Goal: Information Seeking & Learning: Learn about a topic

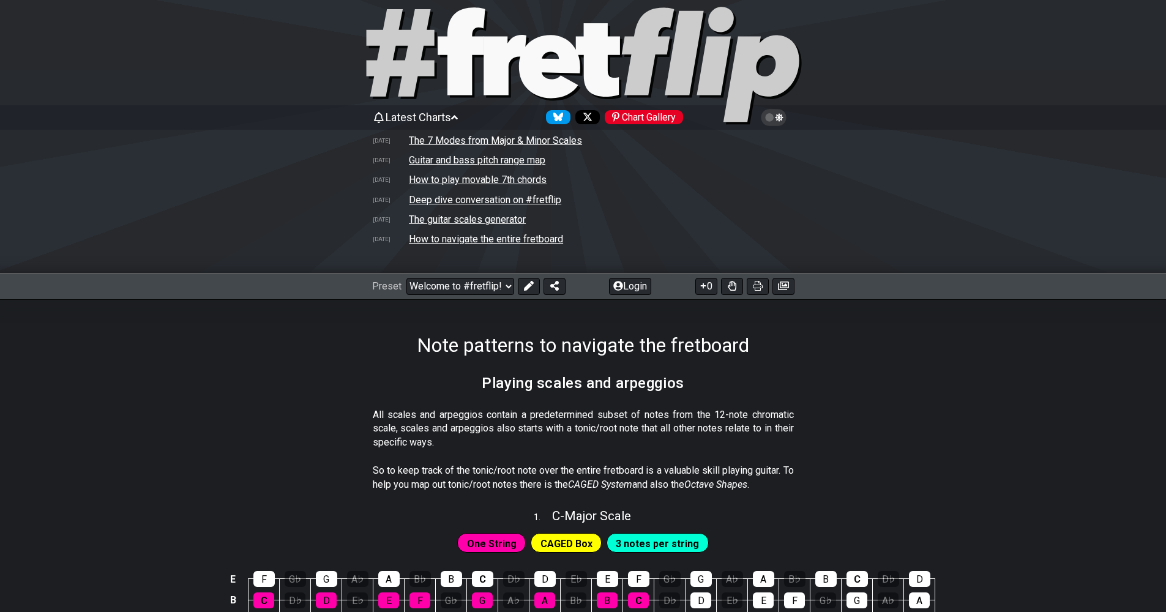
scroll to position [74, 0]
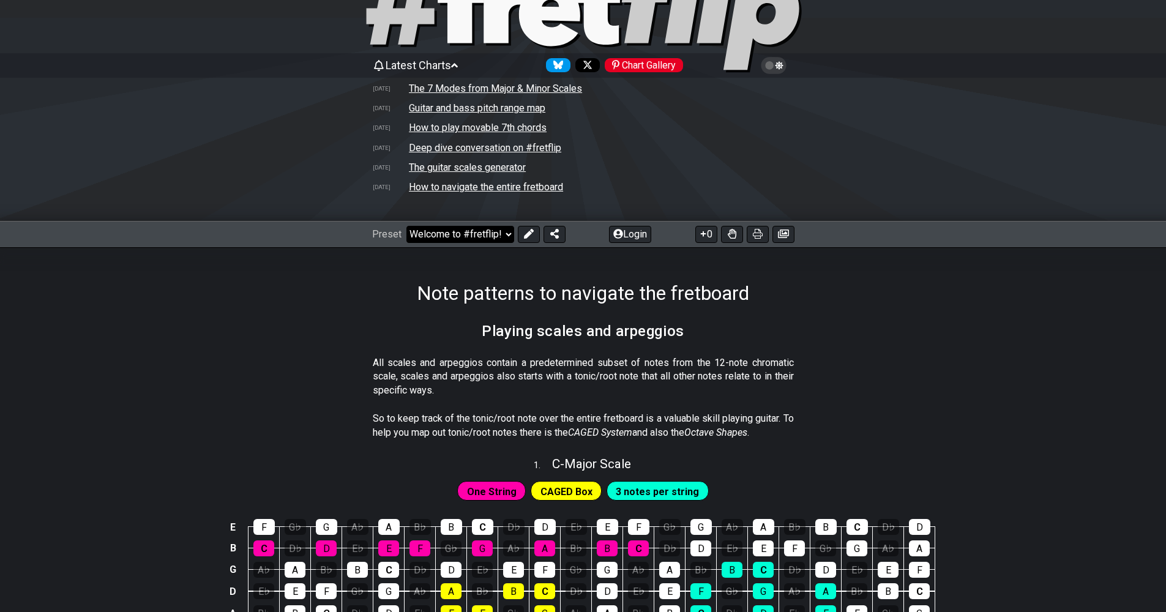
select select "/3nps-caged-shapes"
select select "A"
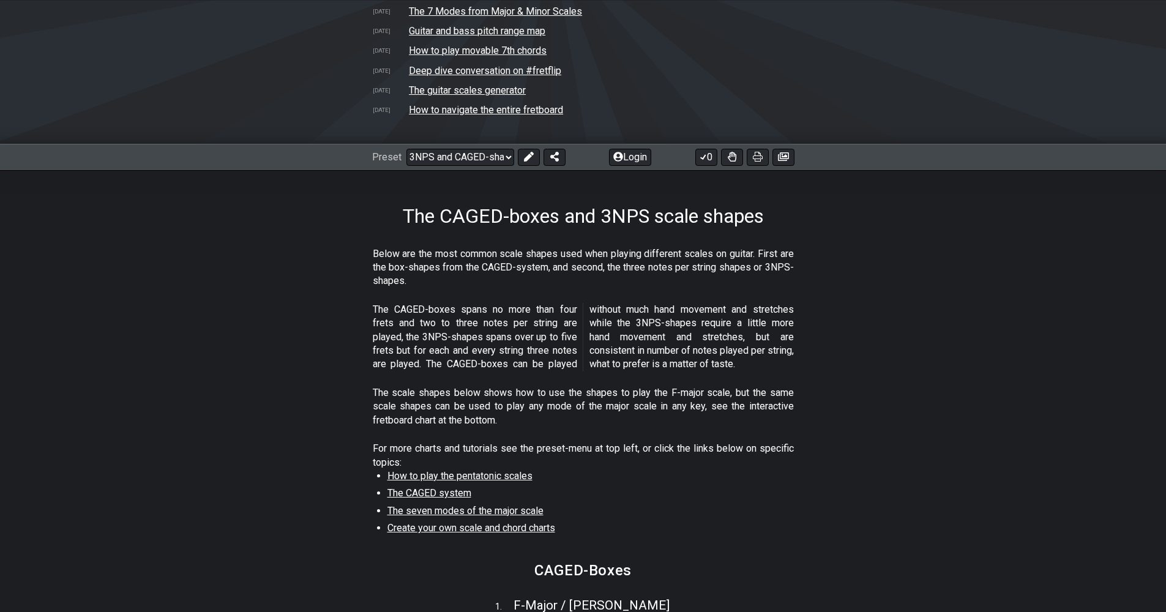
scroll to position [252, 0]
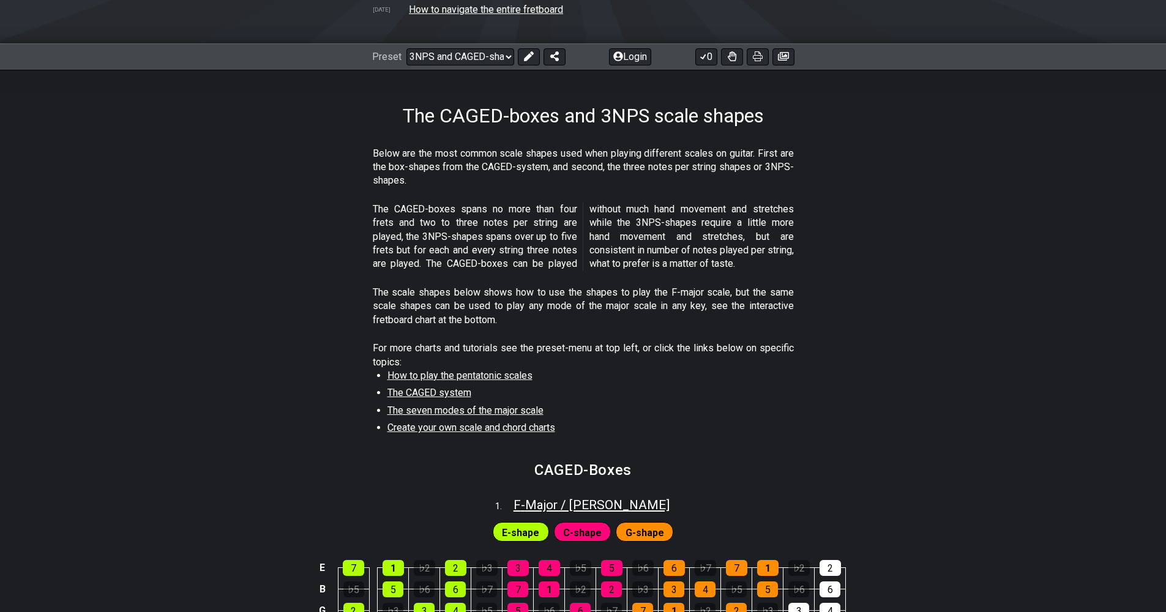
click at [547, 501] on span "F - Major / Ionian" at bounding box center [592, 505] width 156 height 15
select select "F"
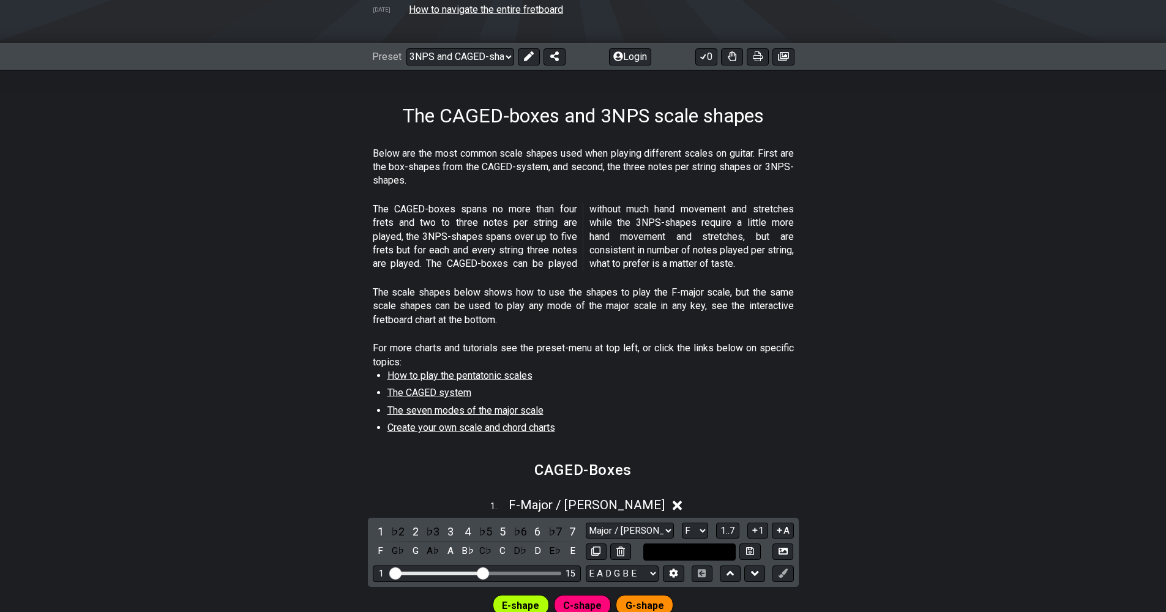
click at [670, 544] on input "text" at bounding box center [689, 552] width 93 height 17
type input "Custom Scale"
click at [678, 493] on div "1 . F - Major / Ionian" at bounding box center [583, 501] width 1166 height 23
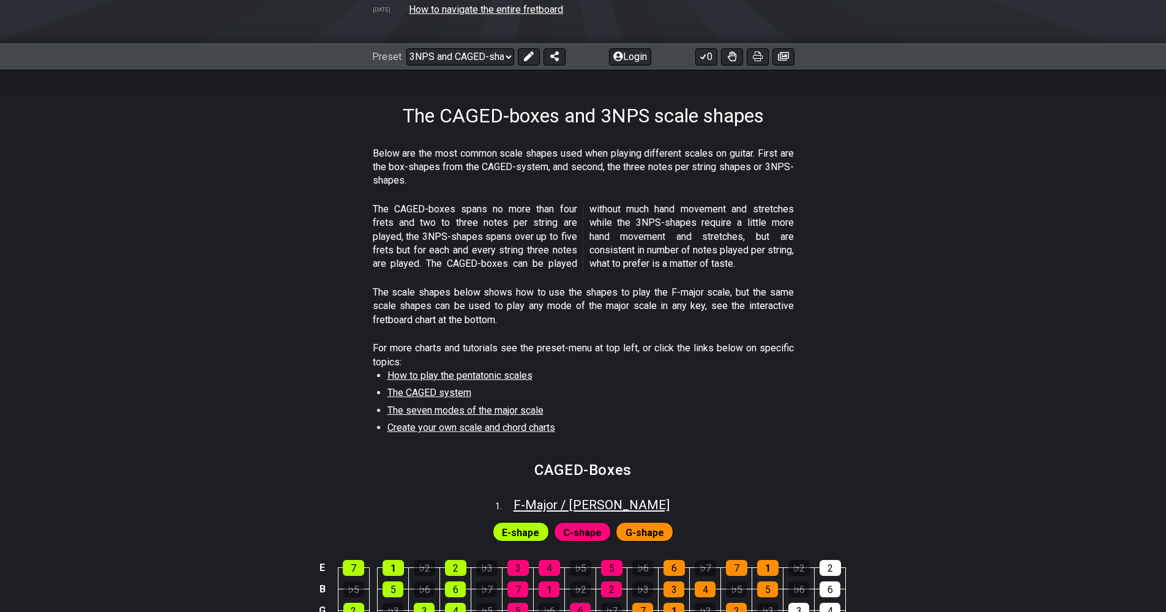
click at [608, 504] on span "F - Major / Ionian" at bounding box center [592, 505] width 156 height 15
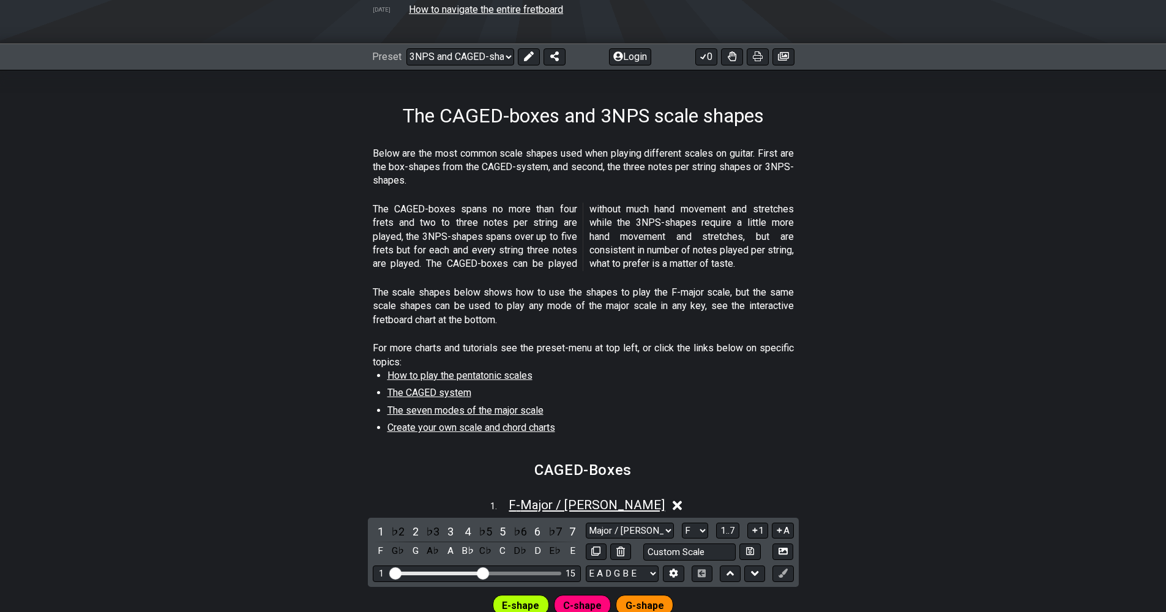
scroll to position [490, 0]
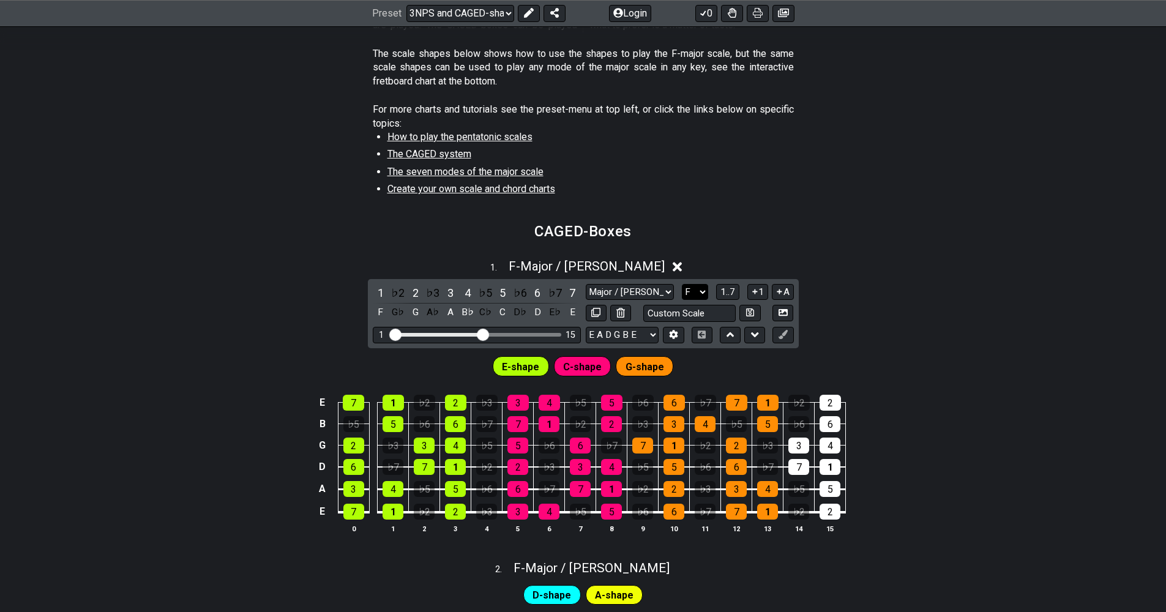
select select "A"
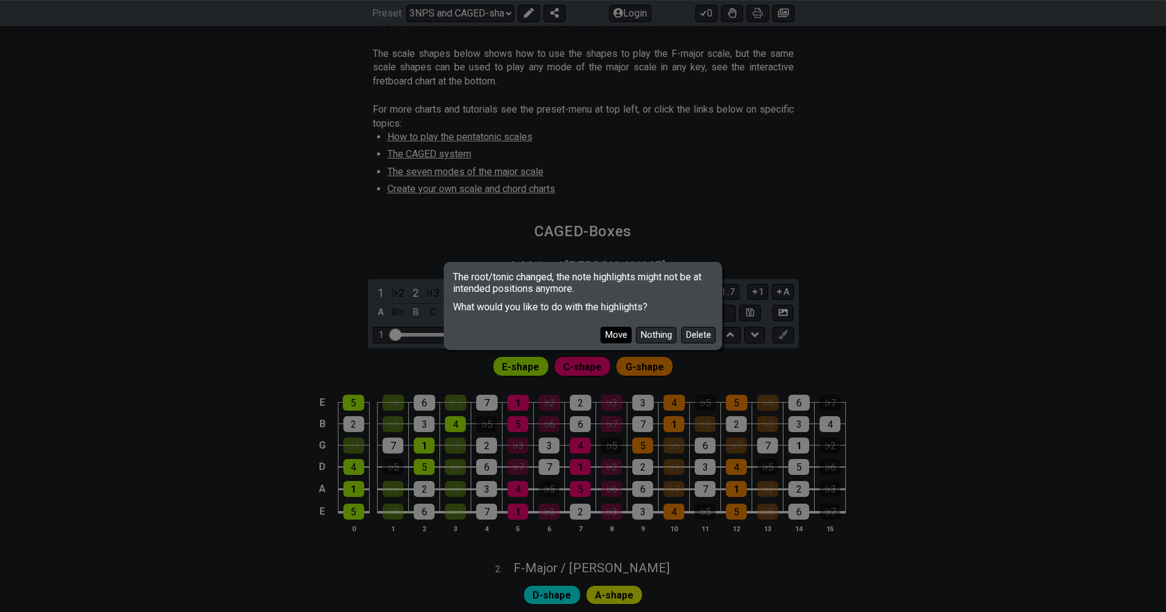
click at [623, 331] on button "Move" at bounding box center [616, 335] width 31 height 17
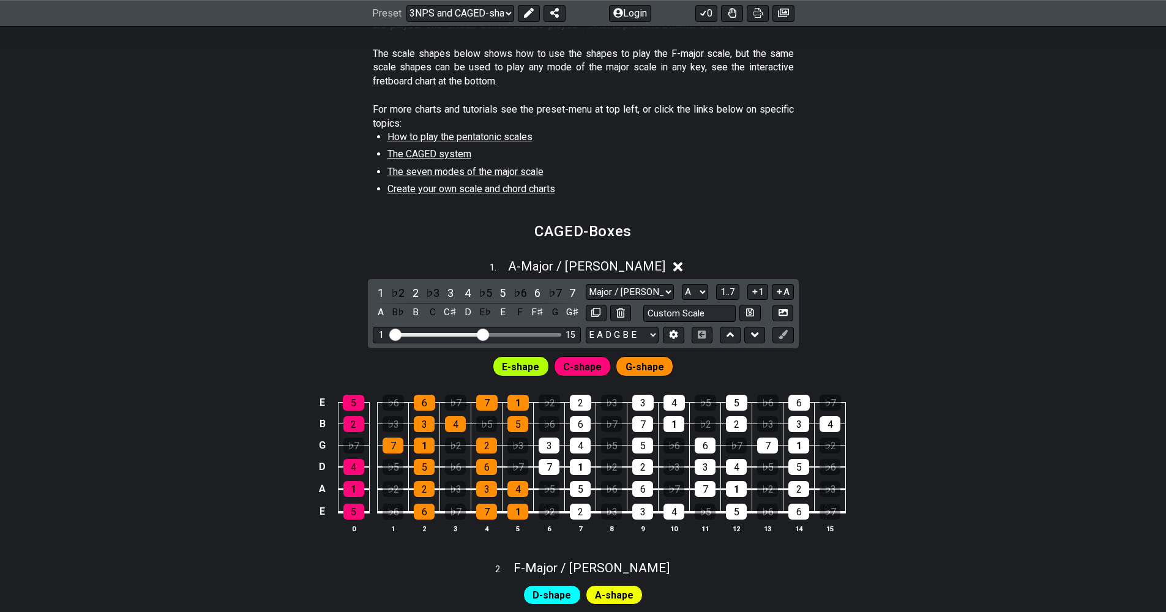
click at [840, 304] on div "1 . A - Major / Ionian 1 ♭2 2 ♭3 3 4 ♭5 5 ♭6 6 ♭7 7 A B♭ B C C♯ D E♭ E F F♯ G G…" at bounding box center [583, 401] width 1166 height 299
click at [673, 263] on icon at bounding box center [677, 267] width 9 height 9
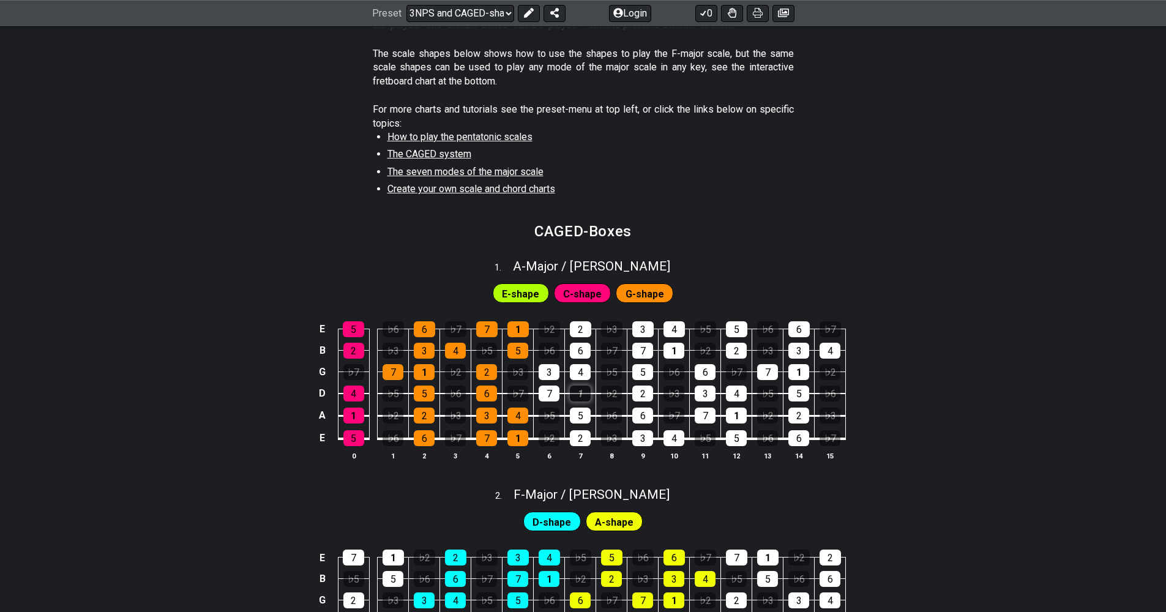
click at [583, 386] on div "1" at bounding box center [580, 394] width 21 height 16
click at [585, 389] on div "1" at bounding box center [580, 394] width 21 height 16
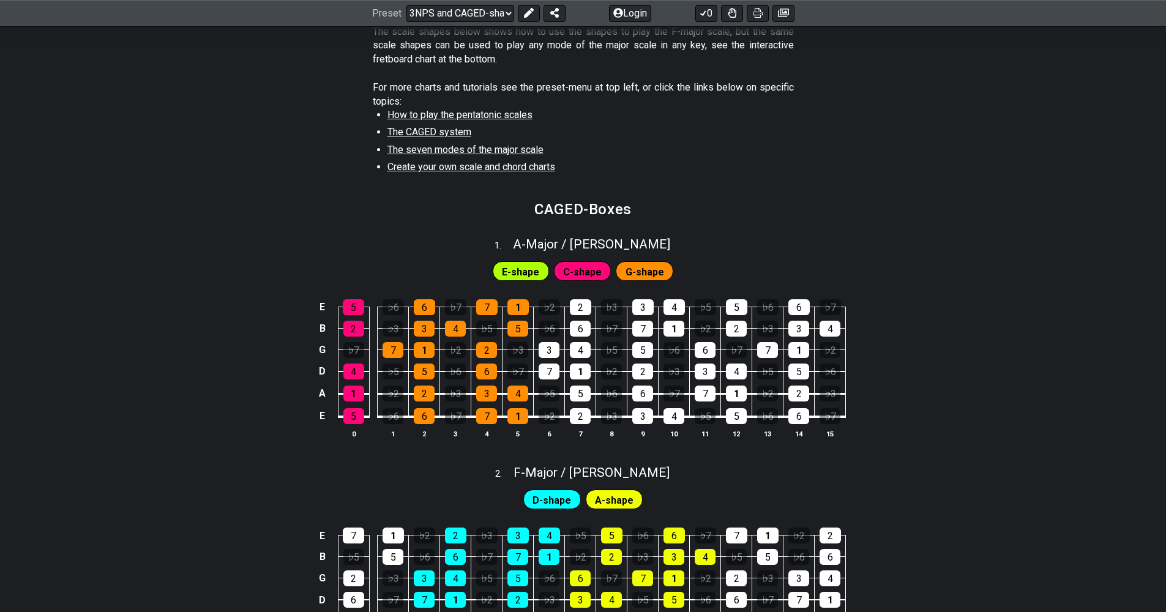
scroll to position [571, 0]
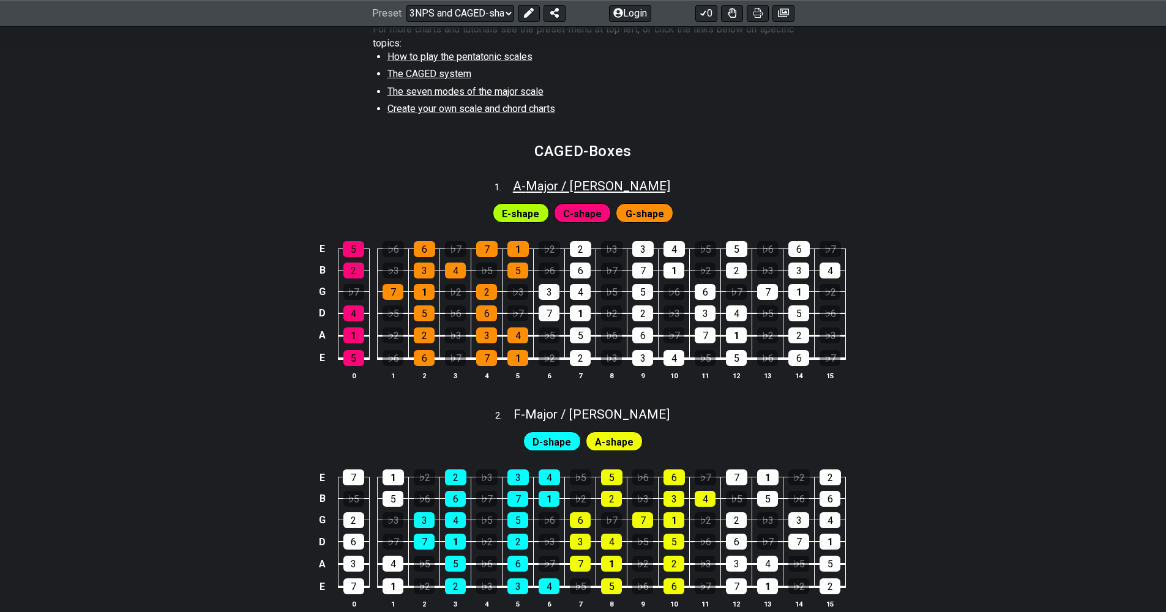
click at [597, 179] on span "A - Major / Ionian" at bounding box center [591, 186] width 157 height 15
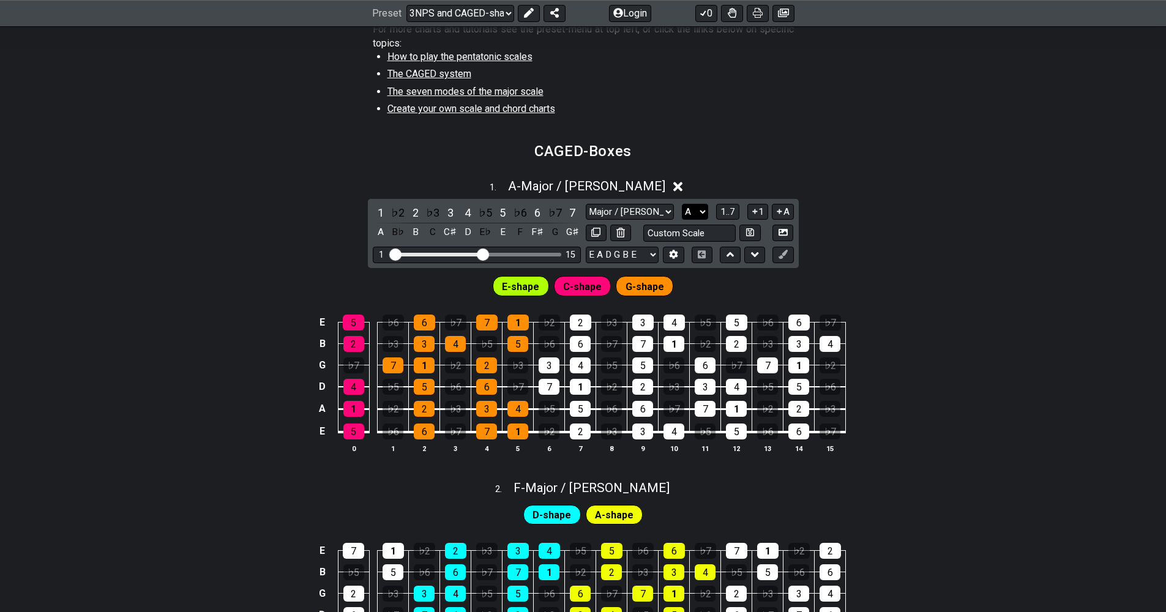
select select "F"
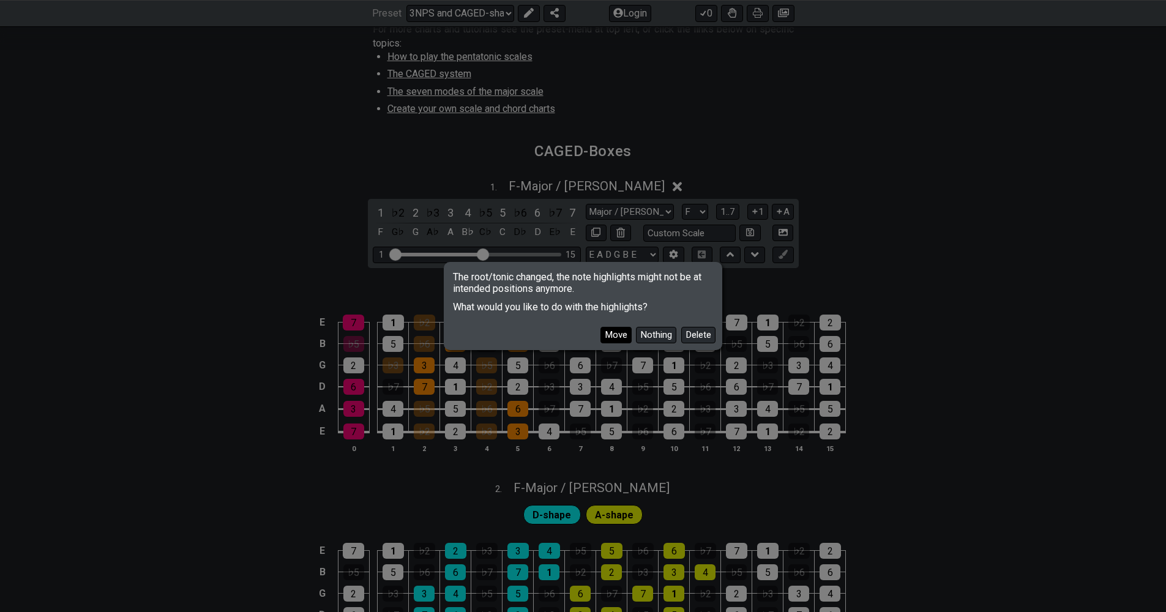
click at [620, 335] on button "Move" at bounding box center [616, 335] width 31 height 17
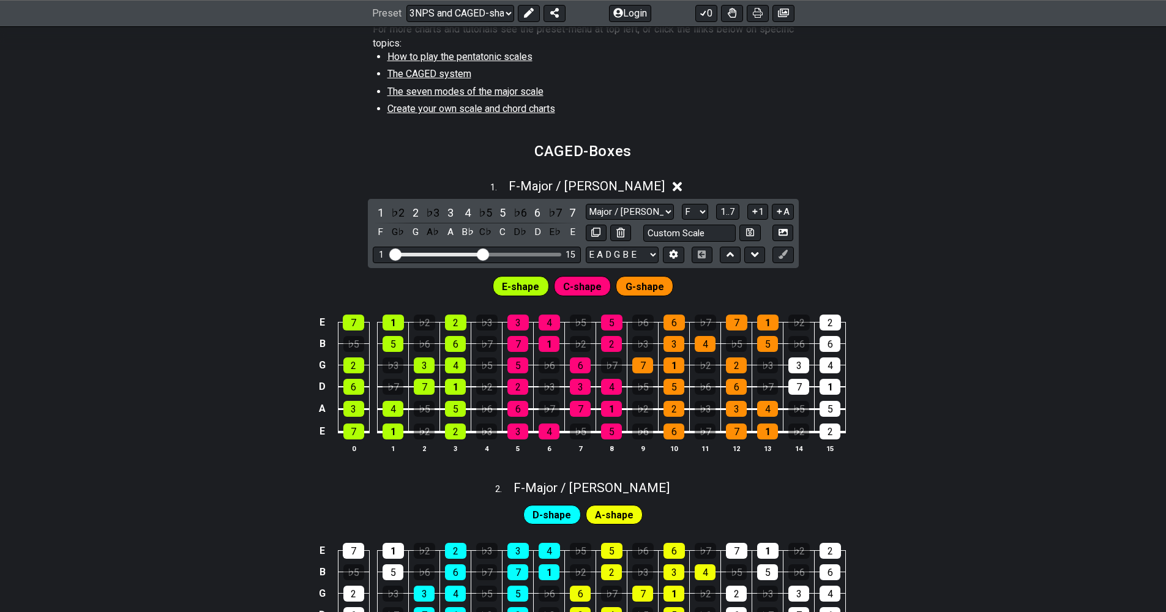
click at [673, 181] on icon at bounding box center [677, 186] width 9 height 13
